Goal: Task Accomplishment & Management: Complete application form

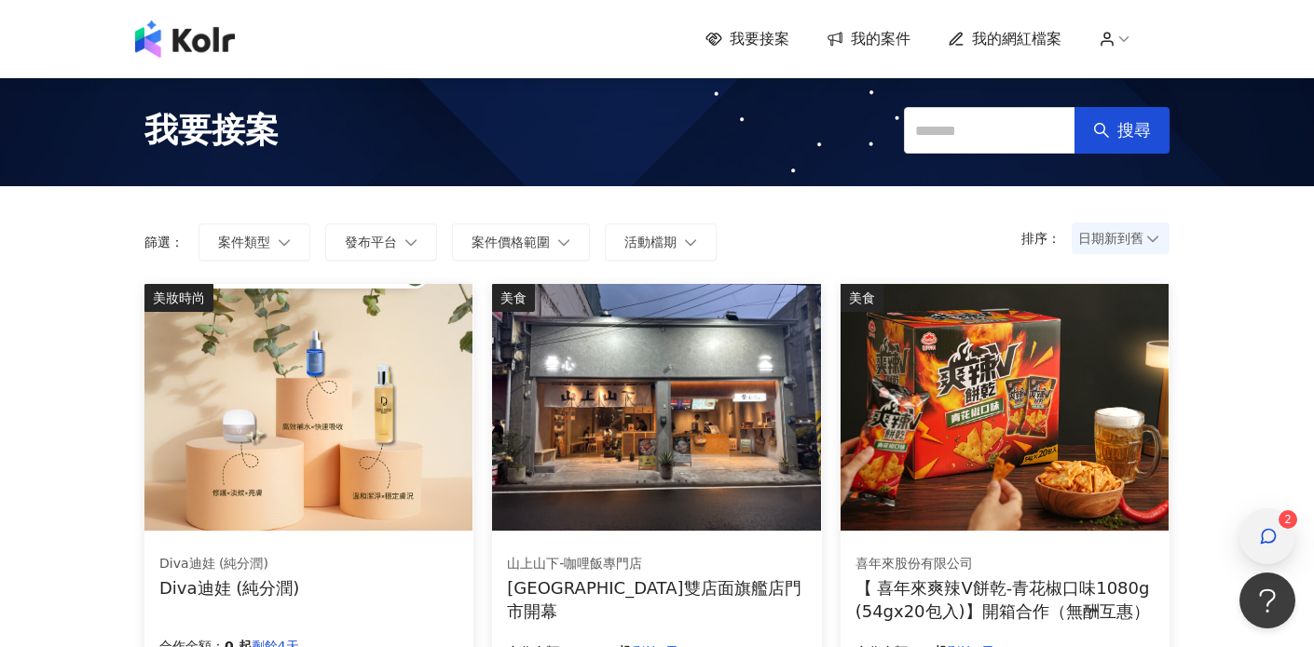
click at [1260, 528] on icon "button" at bounding box center [1268, 536] width 19 height 19
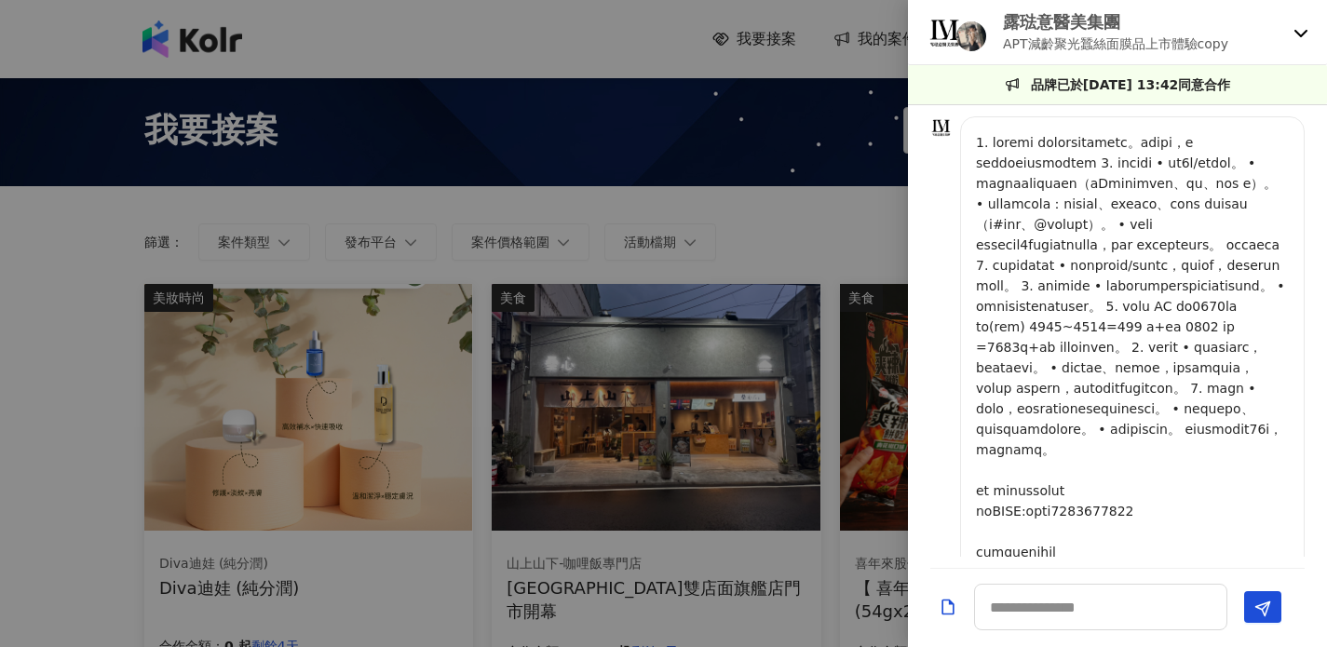
click at [1296, 30] on icon at bounding box center [1301, 33] width 13 height 7
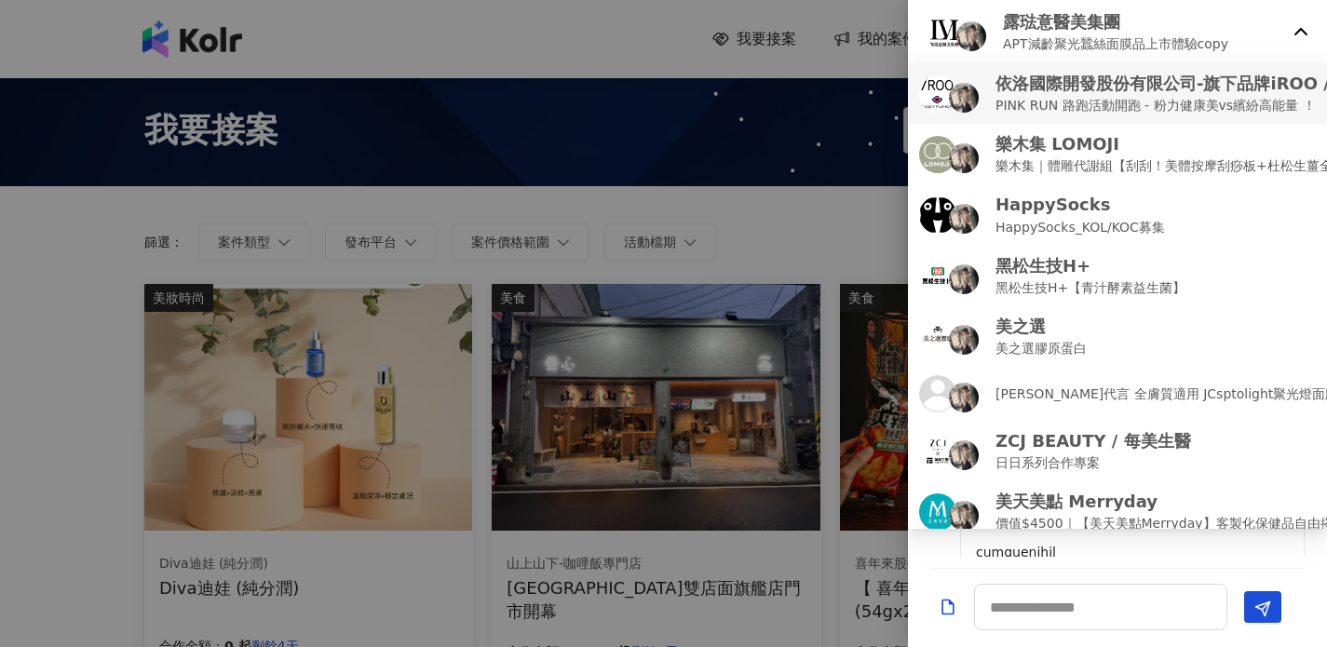
click at [1175, 102] on p "PINK RUN 路跑活動開跑 - 粉力健康美vs繽紛高能量 ！" at bounding box center [1227, 105] width 463 height 20
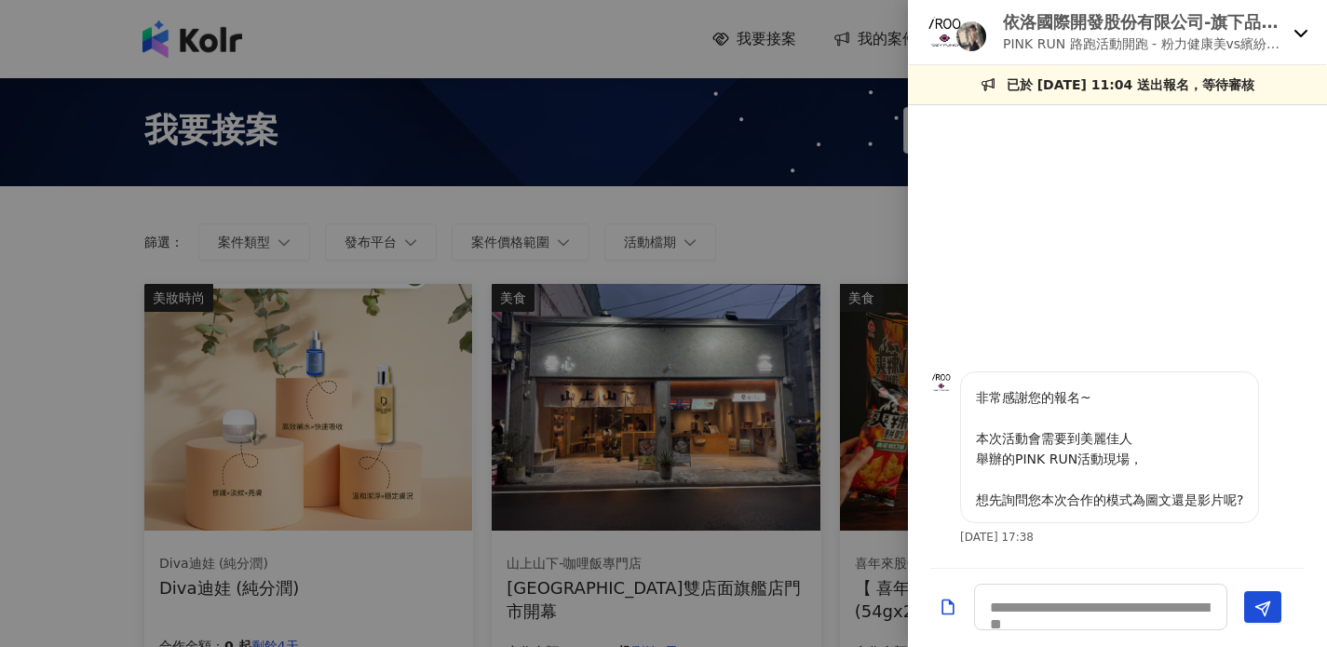
click at [939, 35] on img at bounding box center [945, 32] width 37 height 37
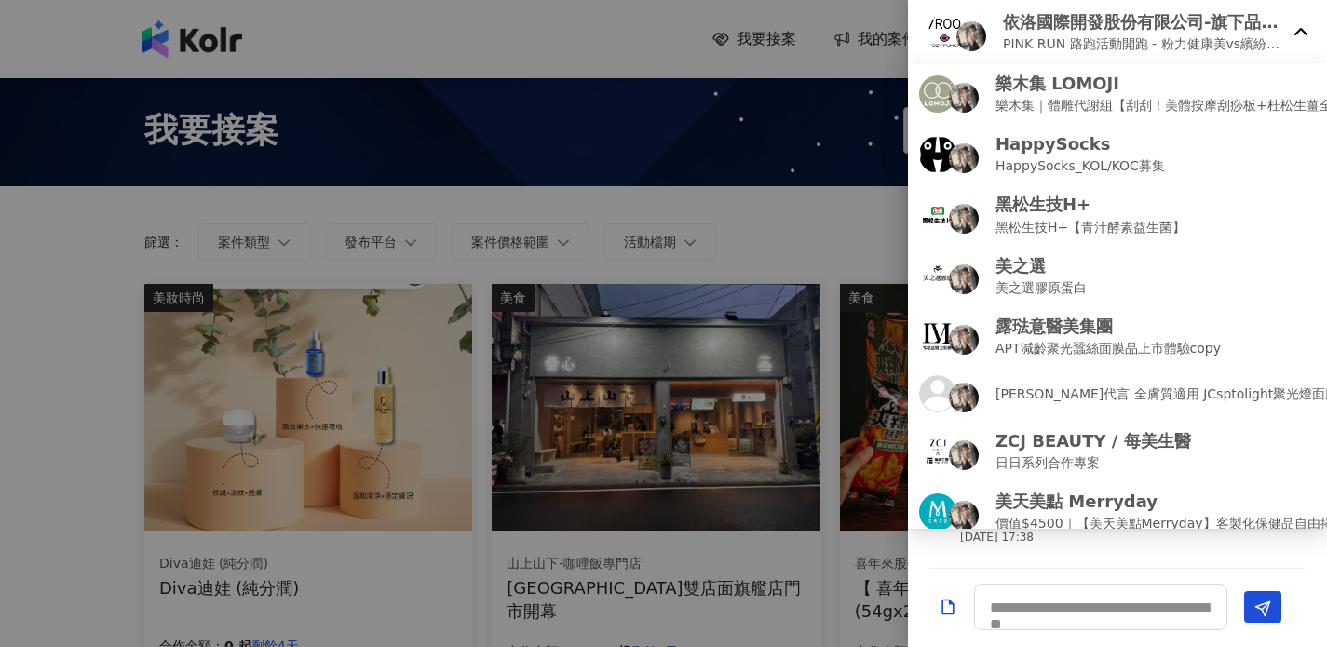
click at [488, 41] on div at bounding box center [663, 323] width 1327 height 647
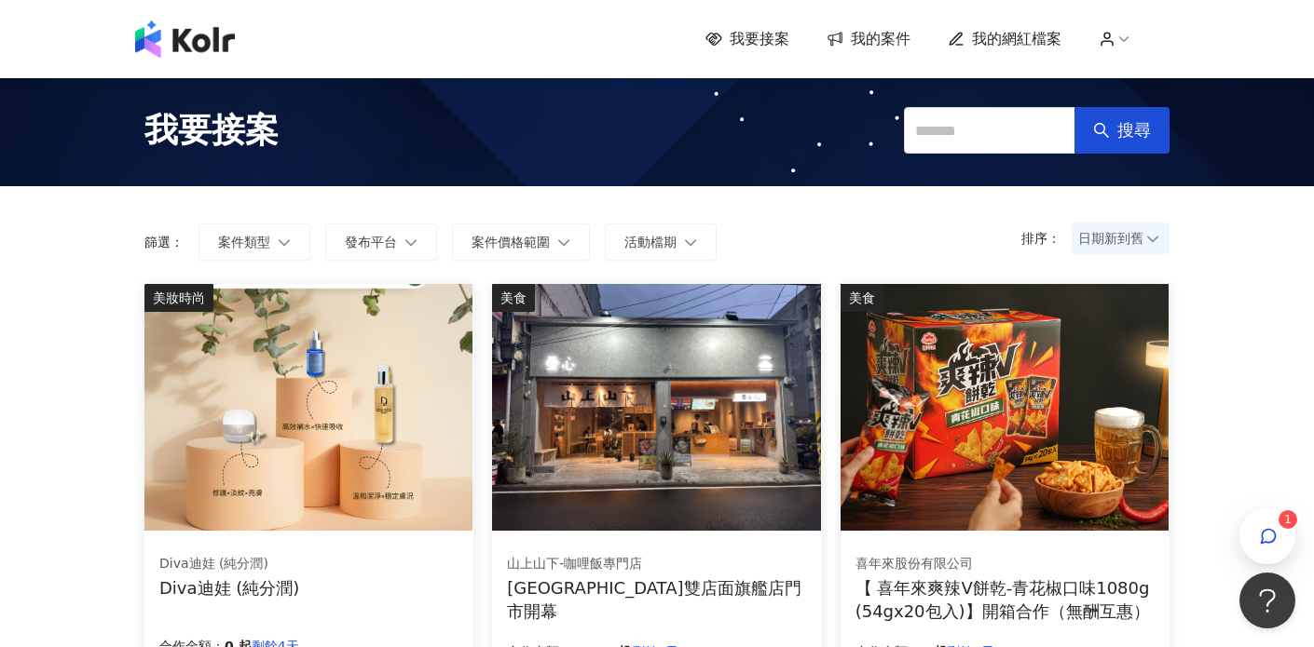
click at [881, 37] on span "我的案件" at bounding box center [881, 39] width 60 height 20
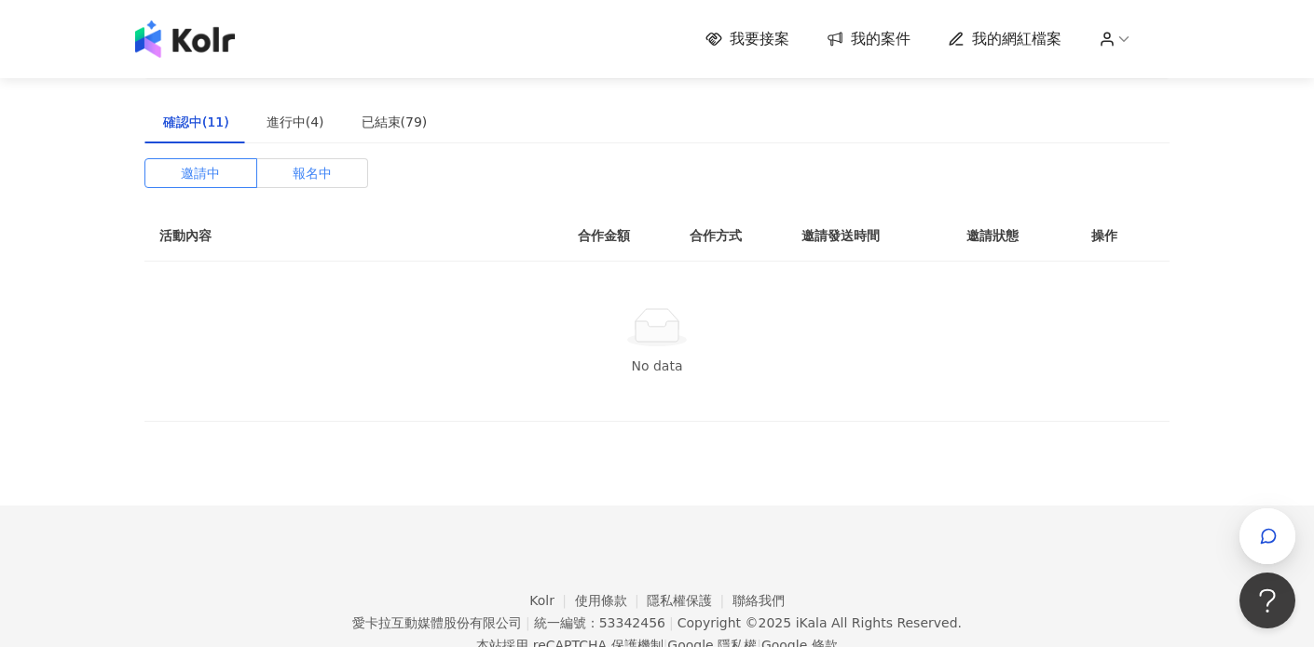
click at [308, 171] on span "報名中" at bounding box center [312, 173] width 39 height 28
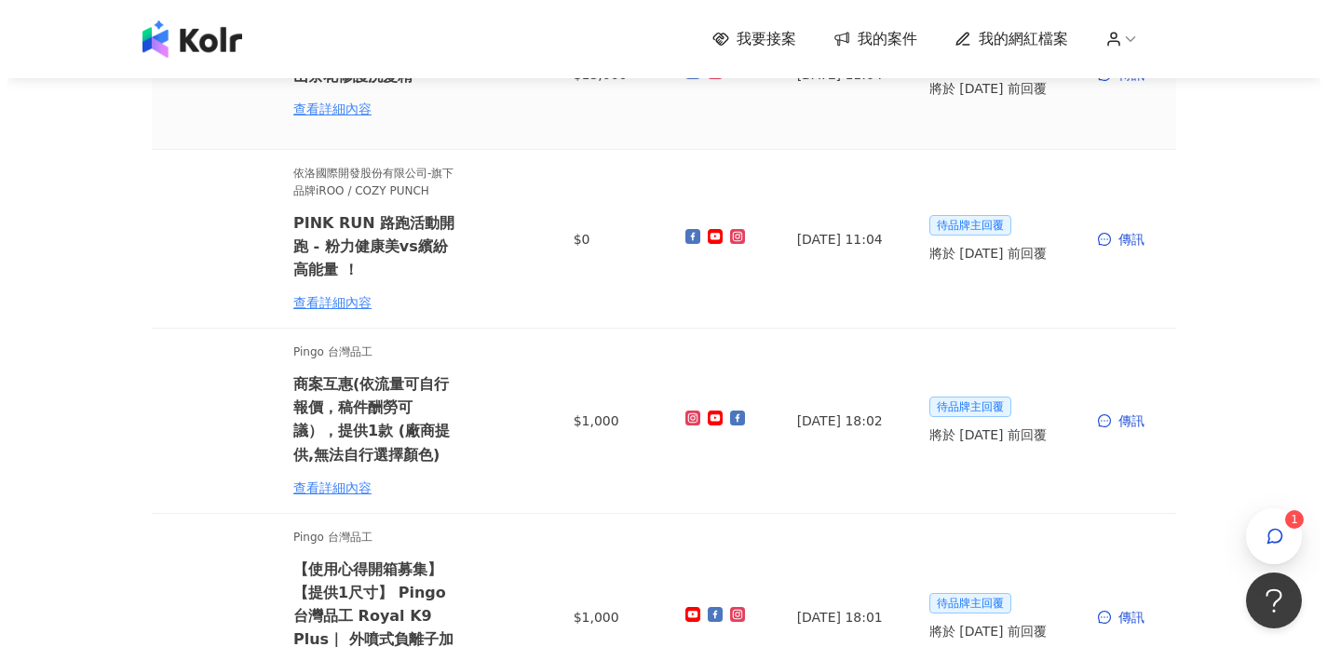
scroll to position [466, 0]
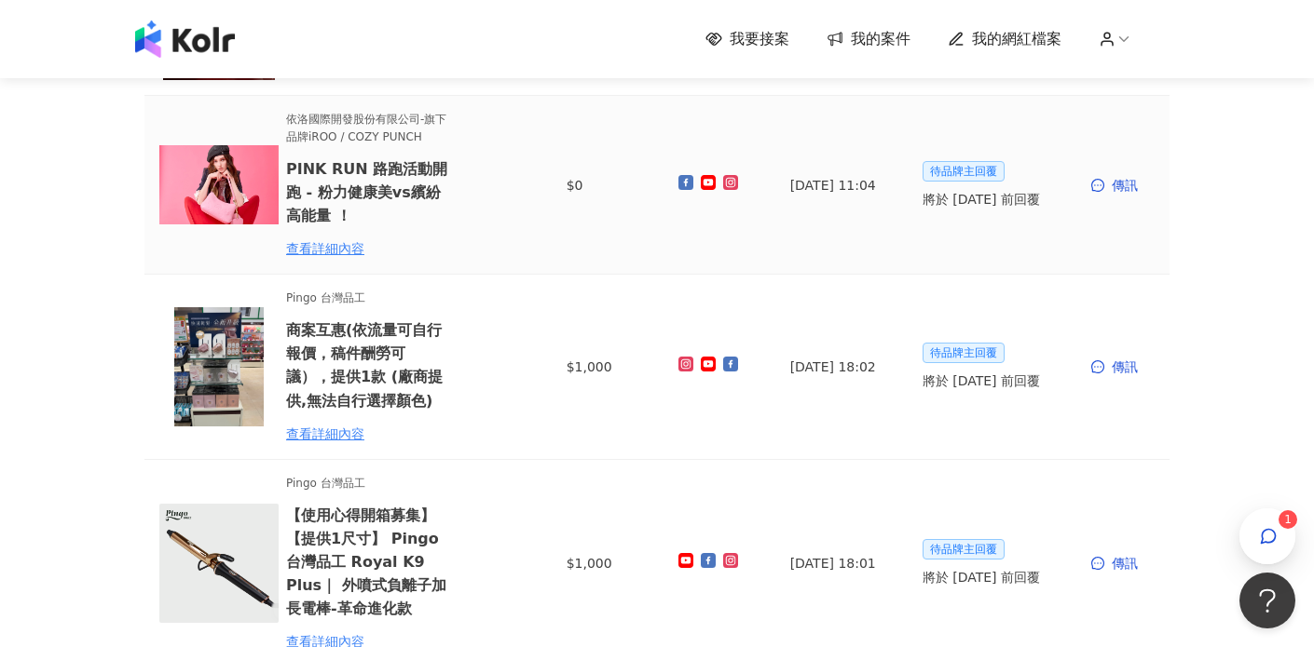
click at [232, 185] on img at bounding box center [218, 185] width 119 height 119
drag, startPoint x: 232, startPoint y: 185, endPoint x: 209, endPoint y: 187, distance: 23.4
click at [209, 187] on img at bounding box center [218, 185] width 119 height 119
click at [312, 256] on div "查看詳細內容" at bounding box center [367, 248] width 163 height 20
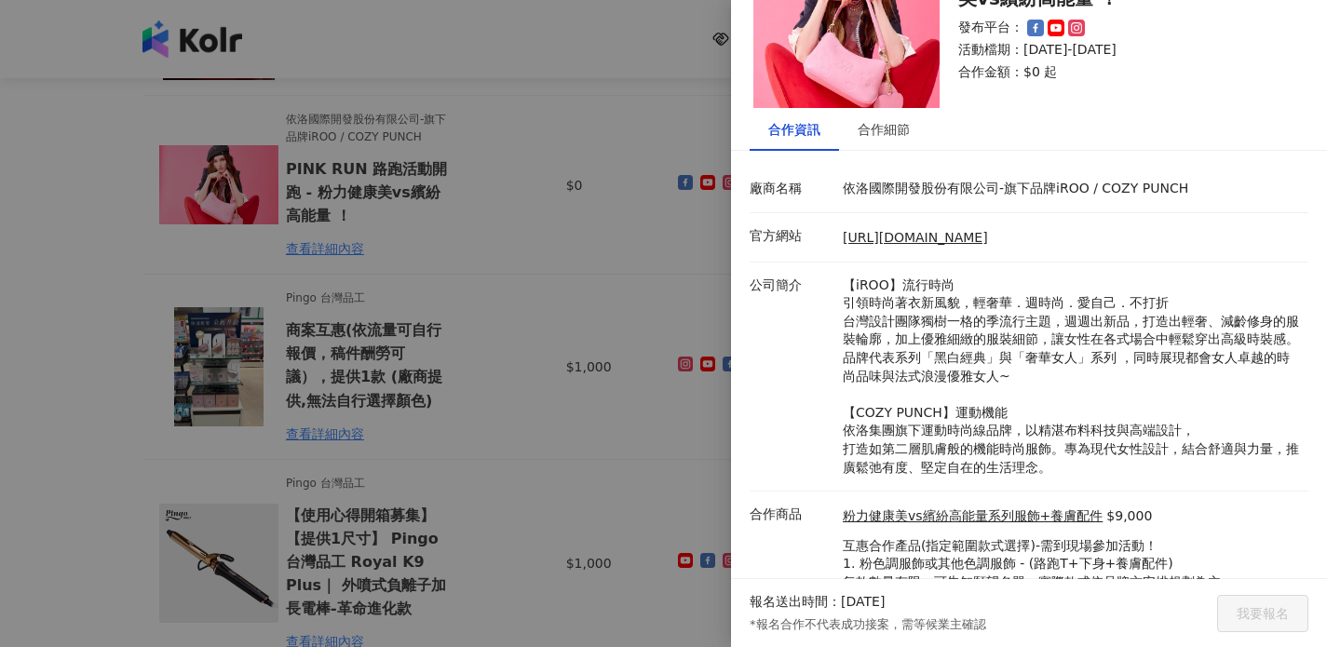
scroll to position [0, 0]
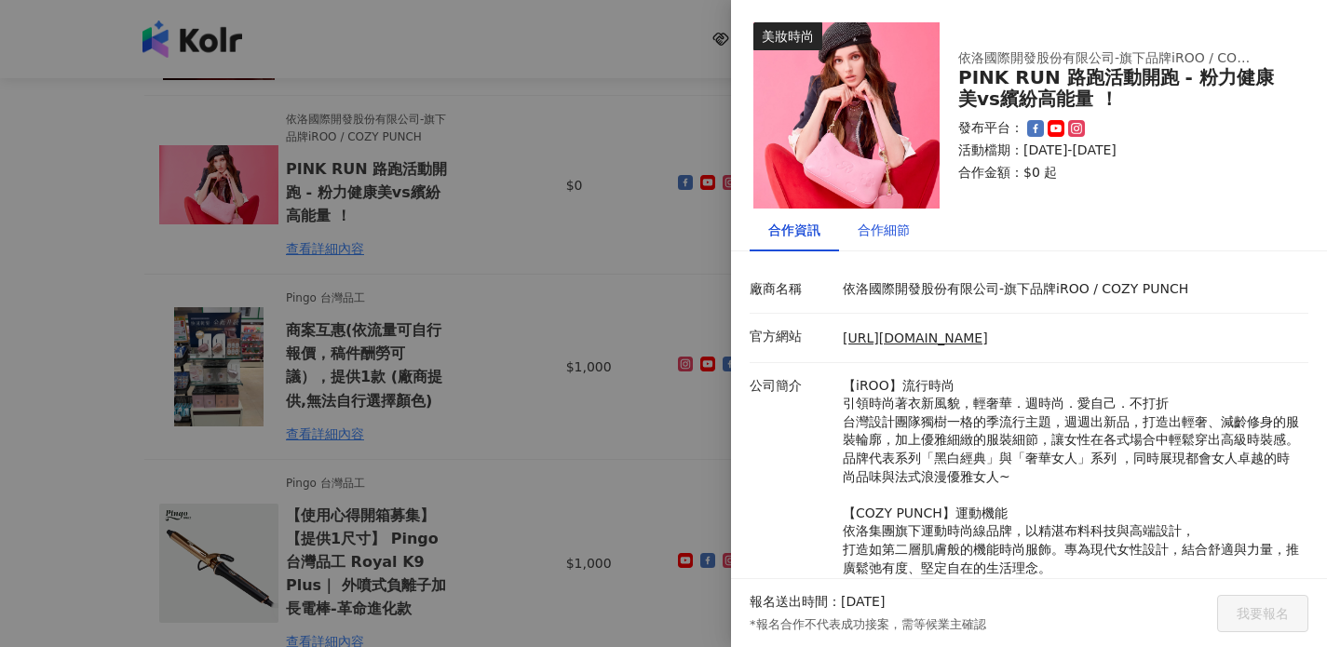
click at [887, 225] on div "合作細節" at bounding box center [884, 230] width 52 height 20
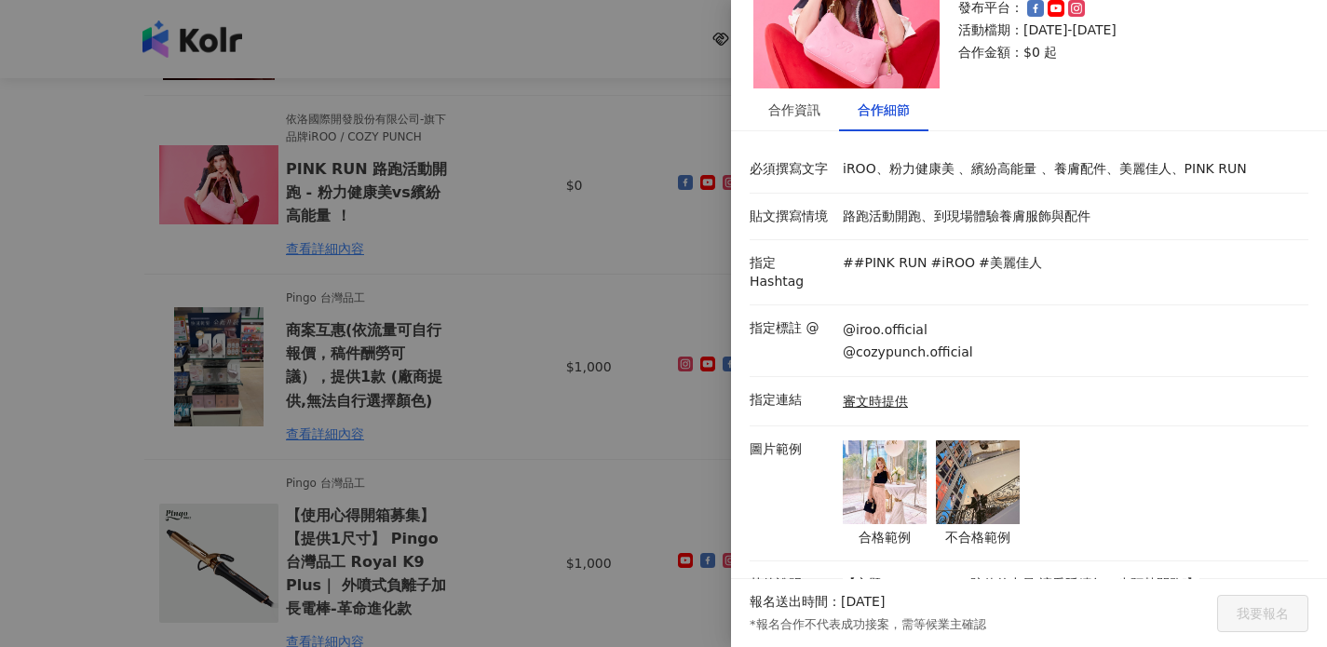
scroll to position [110, 0]
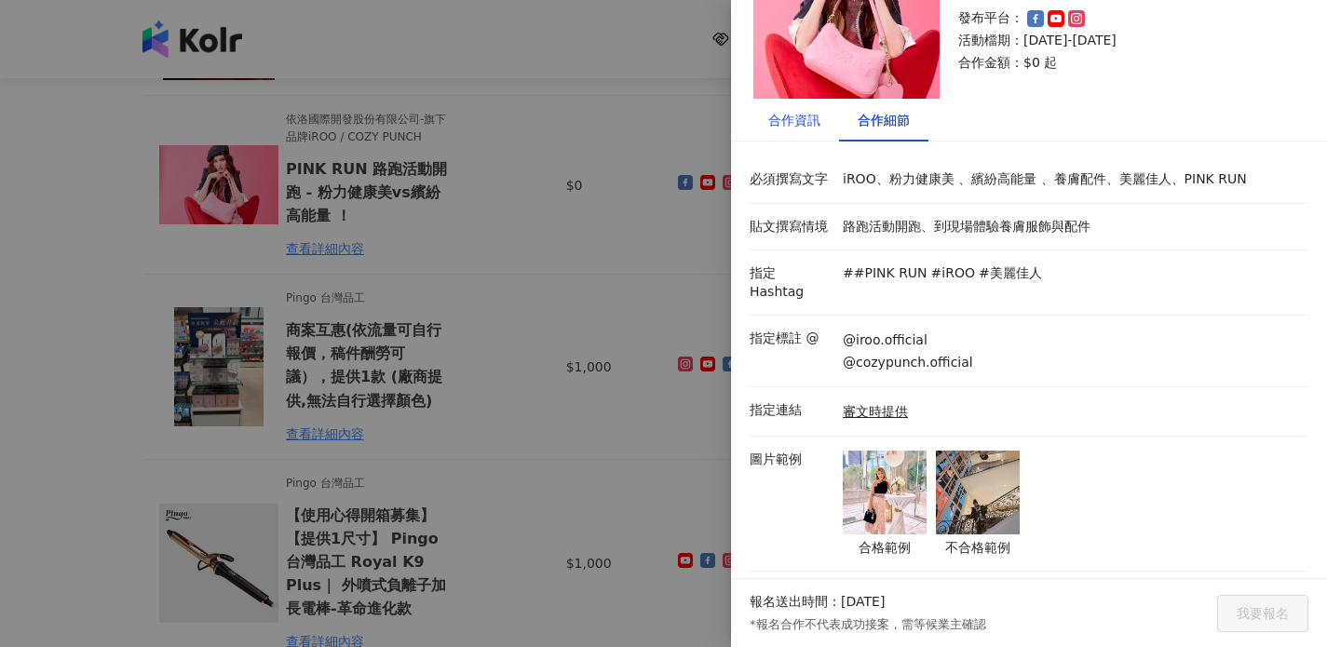
click at [798, 116] on div "合作資訊" at bounding box center [795, 120] width 52 height 20
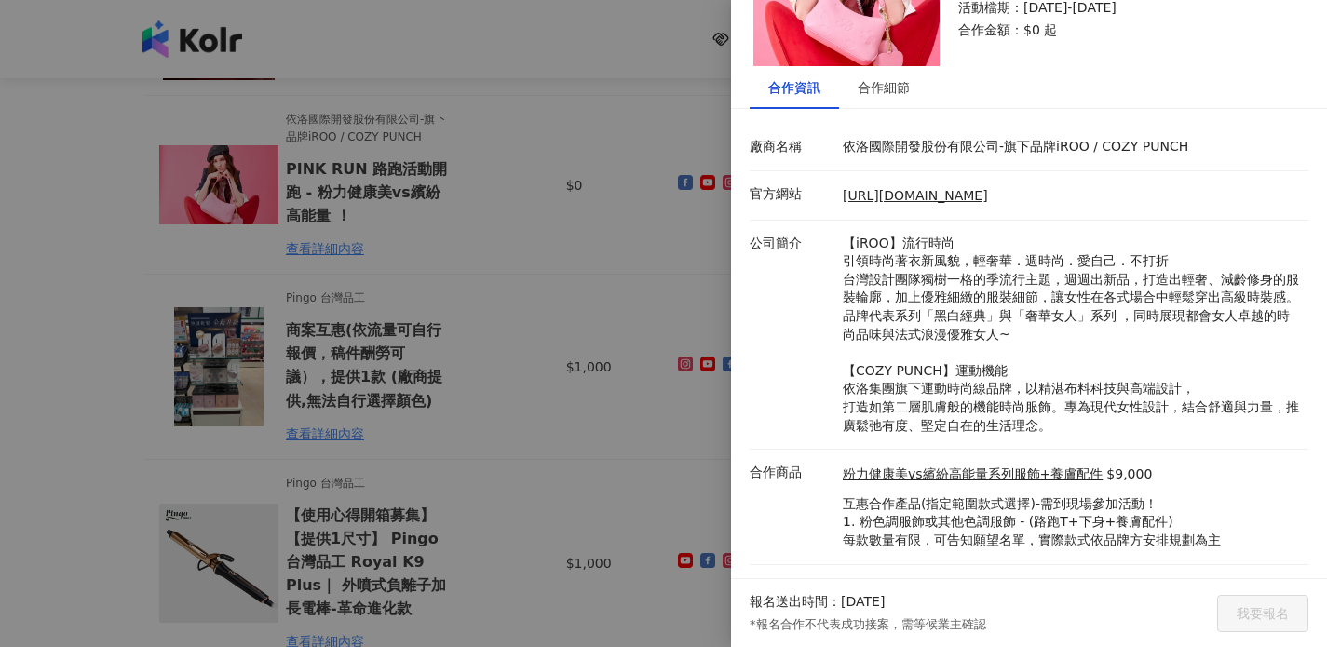
scroll to position [174, 0]
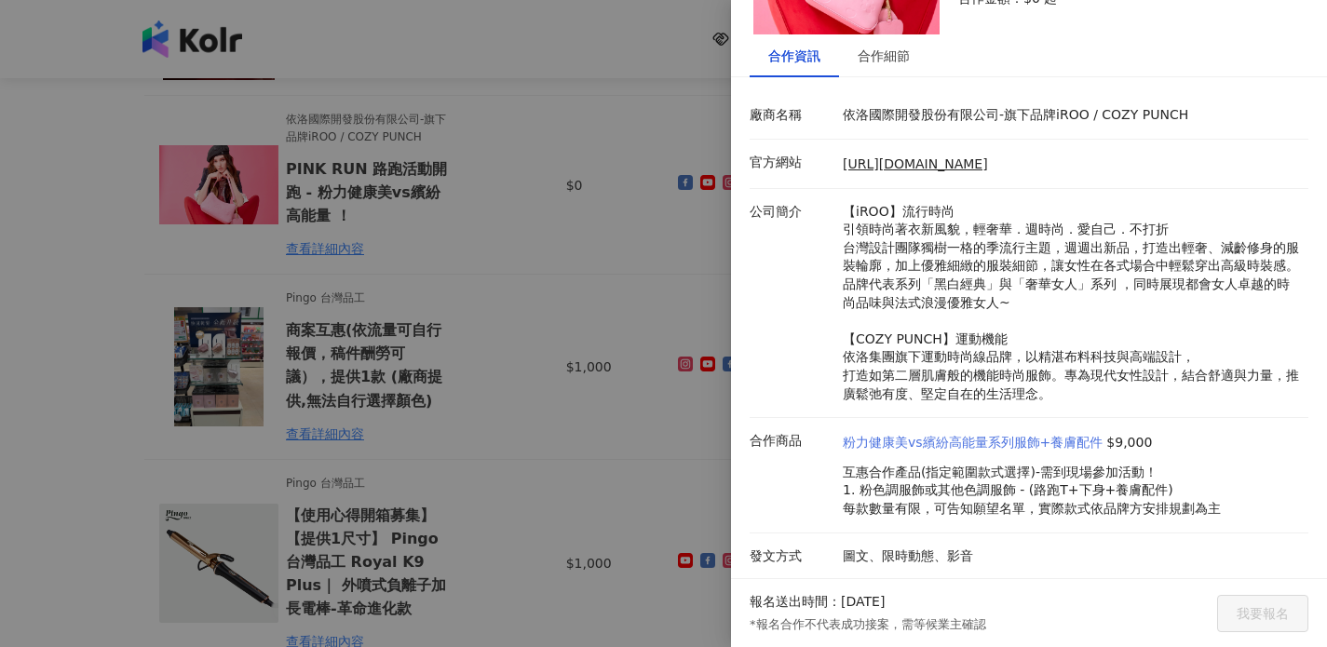
click at [1028, 444] on link "粉力健康美vs繽紛高能量系列服飾+養膚配件" at bounding box center [973, 443] width 260 height 19
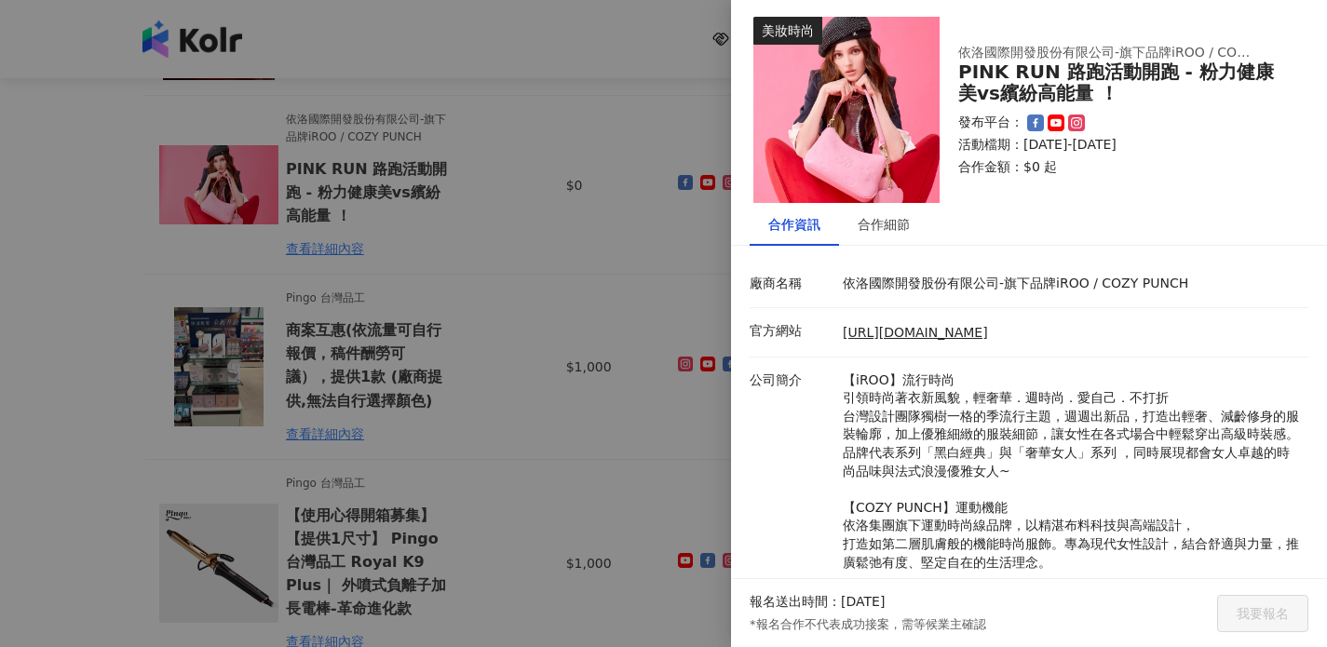
scroll to position [0, 0]
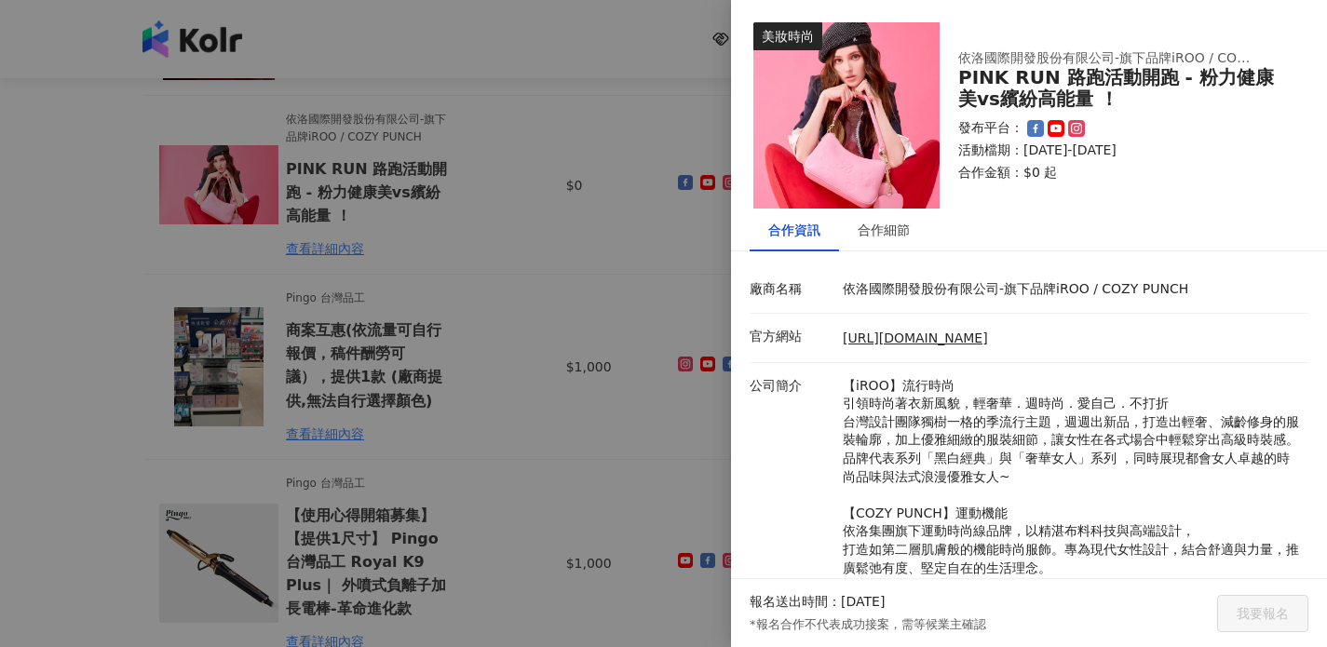
click at [671, 103] on div at bounding box center [663, 323] width 1327 height 647
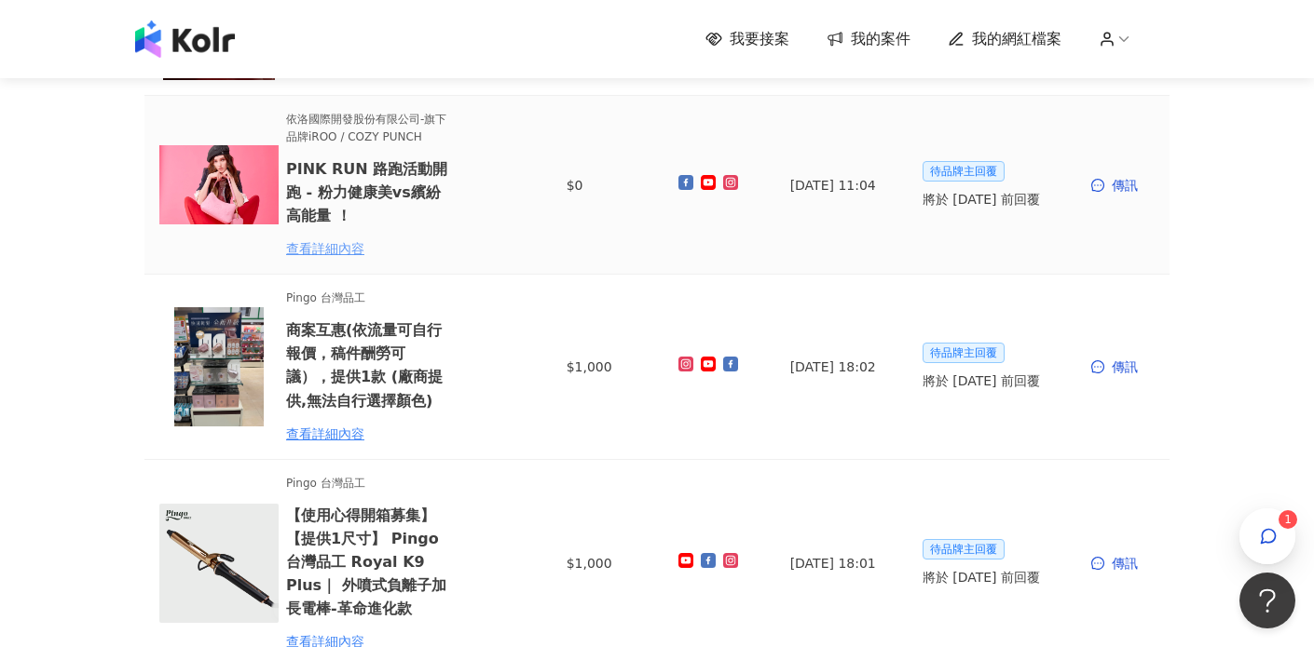
click at [321, 244] on div "查看詳細內容" at bounding box center [367, 248] width 163 height 20
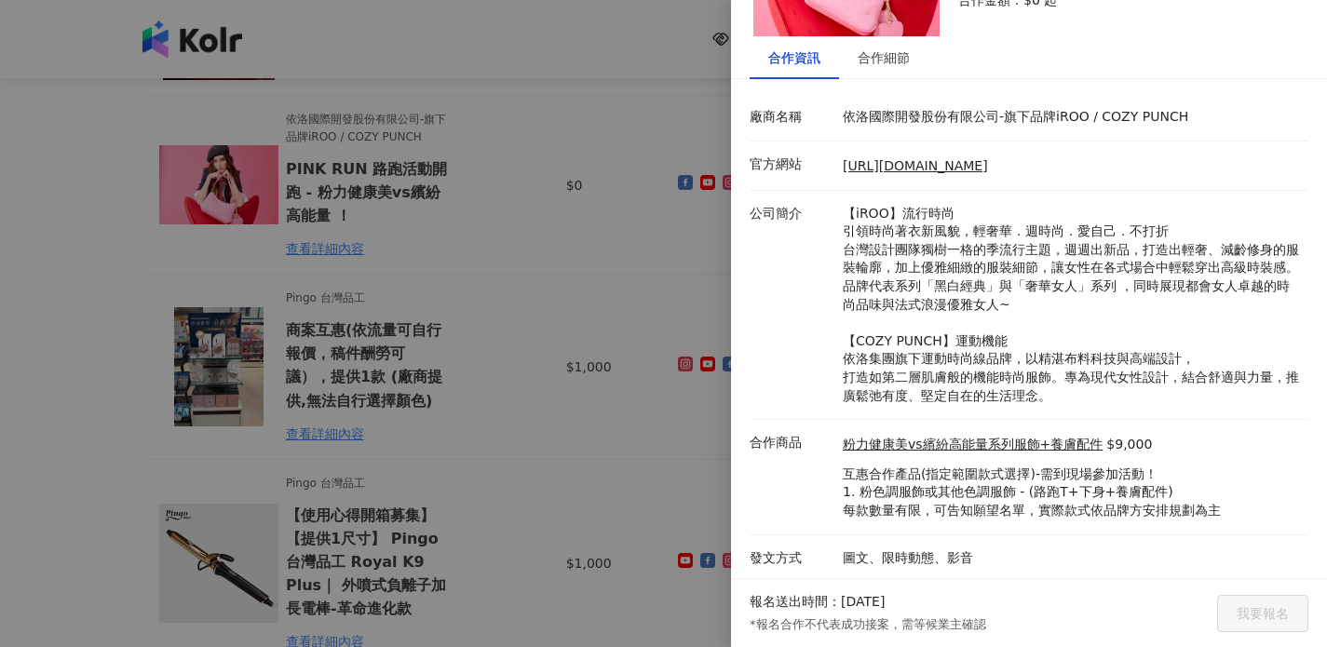
scroll to position [174, 0]
click at [94, 420] on div at bounding box center [663, 323] width 1327 height 647
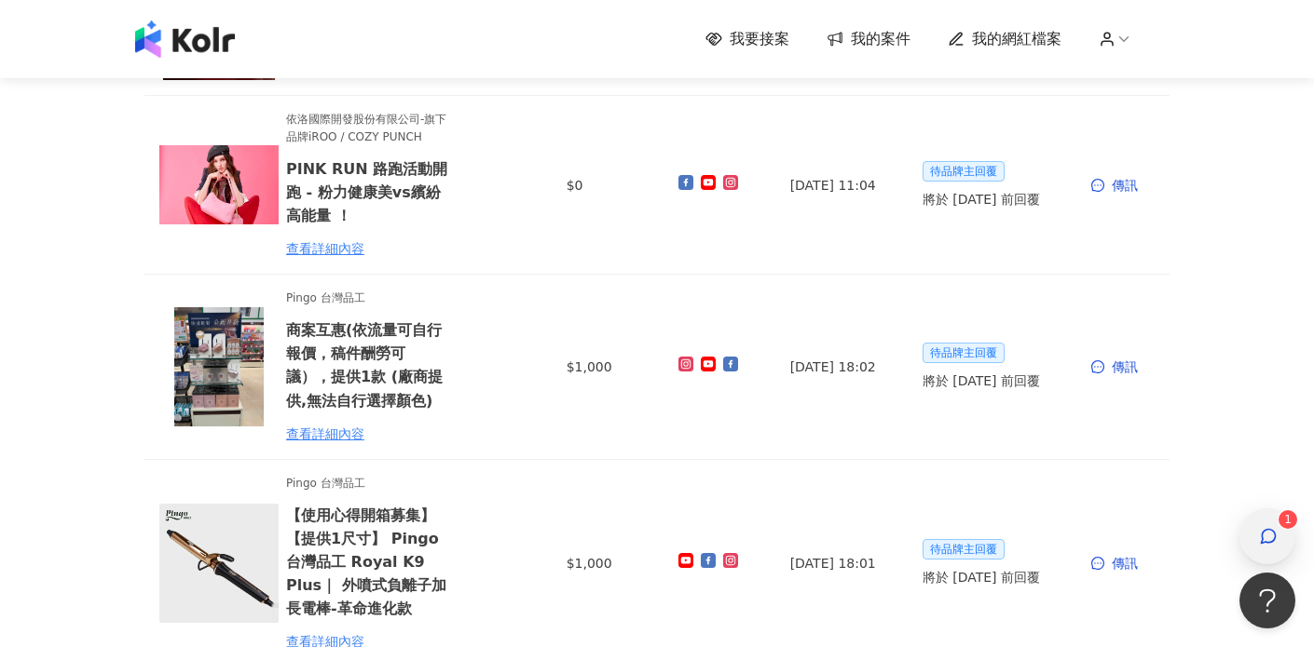
click at [1281, 531] on div "button" at bounding box center [1267, 537] width 56 height 56
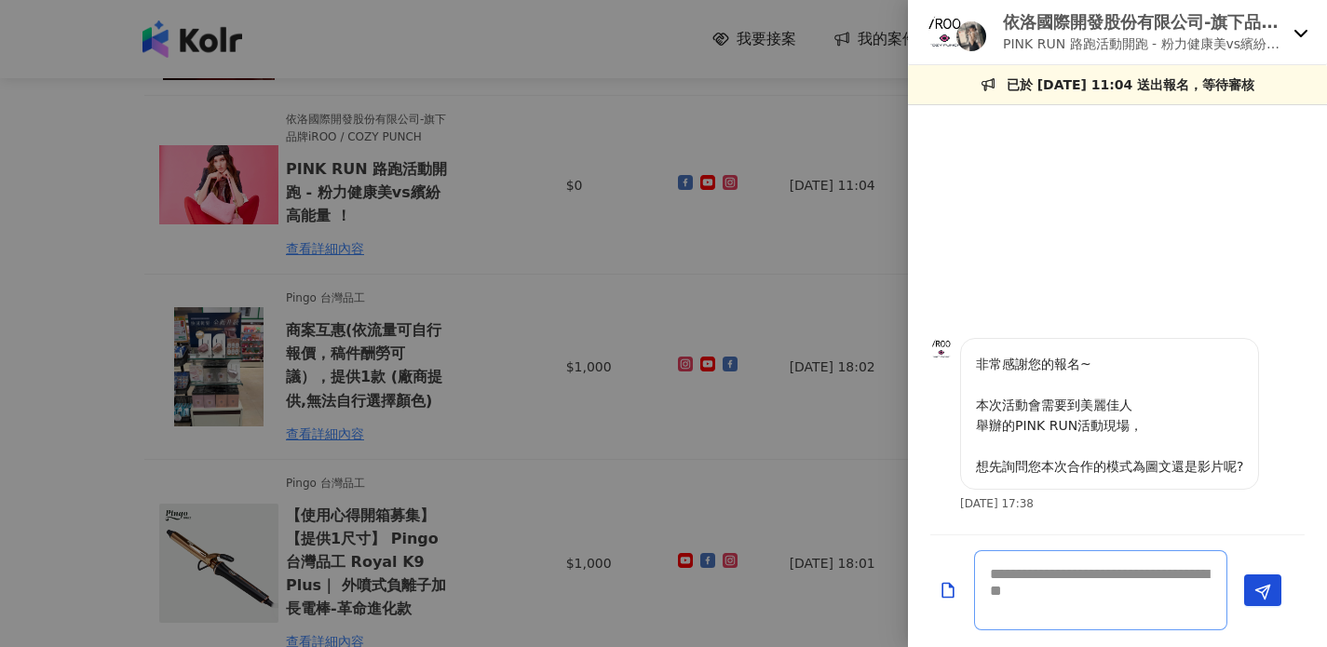
click at [1079, 583] on textarea at bounding box center [1100, 591] width 253 height 80
drag, startPoint x: 1080, startPoint y: 581, endPoint x: 1059, endPoint y: 595, distance: 24.8
click at [1059, 595] on textarea at bounding box center [1100, 591] width 253 height 80
click at [1137, 569] on textarea at bounding box center [1100, 591] width 253 height 80
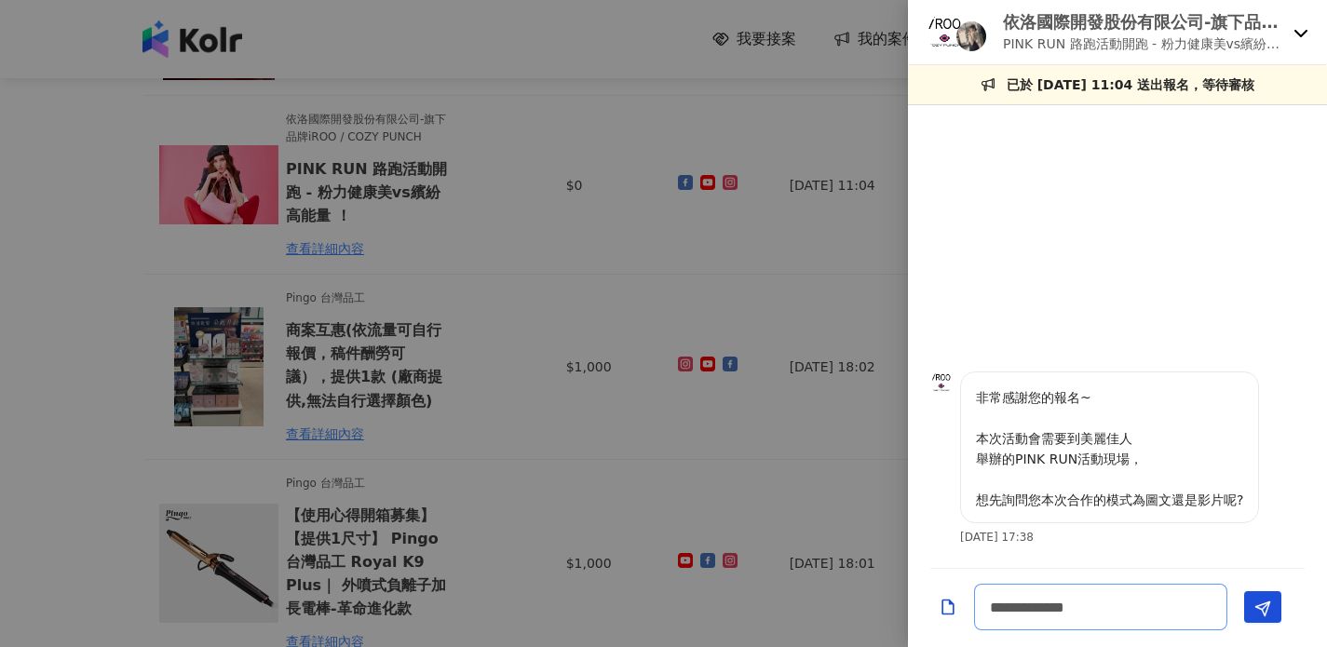
type textarea "**********"
